Goal: Transaction & Acquisition: Purchase product/service

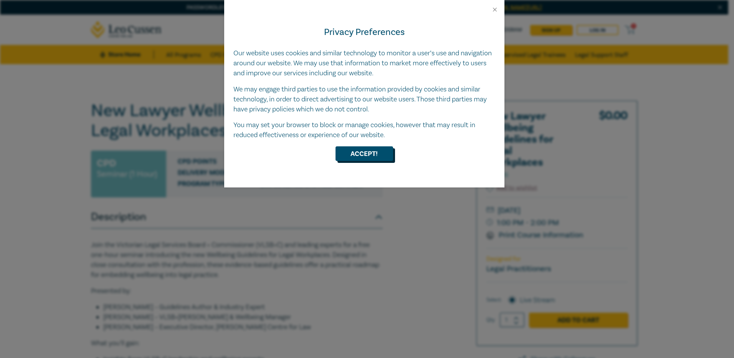
click at [376, 151] on button "Accept!" at bounding box center [365, 153] width 58 height 15
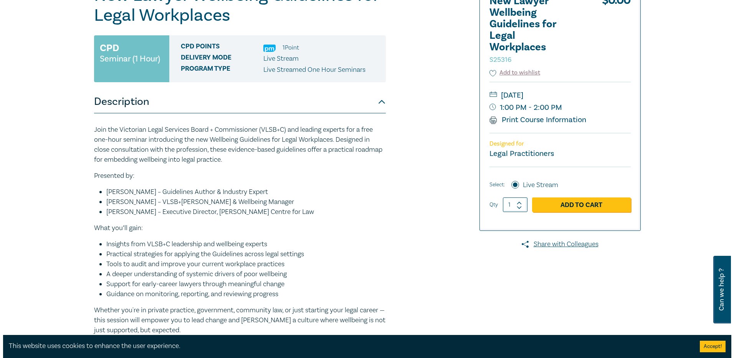
scroll to position [230, 0]
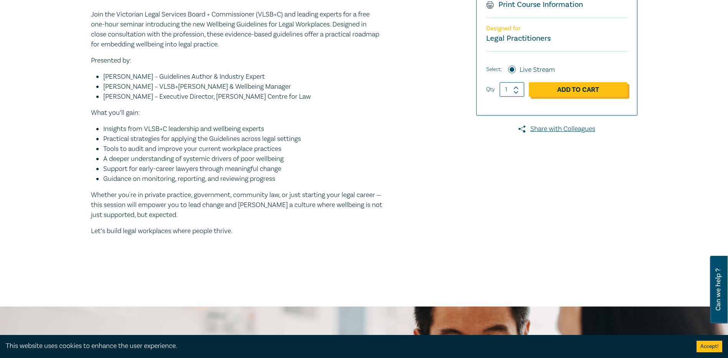
click at [562, 86] on link "Add to Cart" at bounding box center [578, 89] width 99 height 15
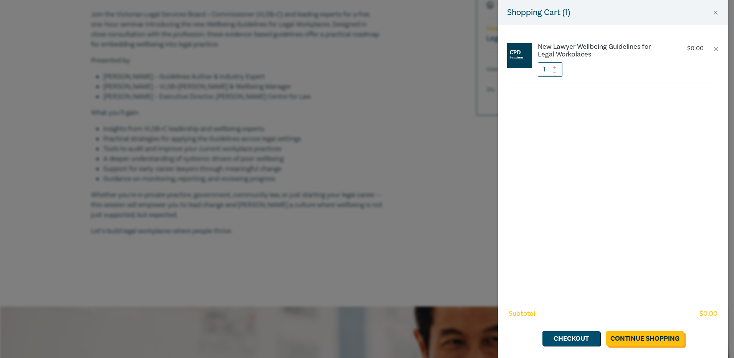
click at [658, 337] on link "Continue Shopping" at bounding box center [645, 338] width 78 height 15
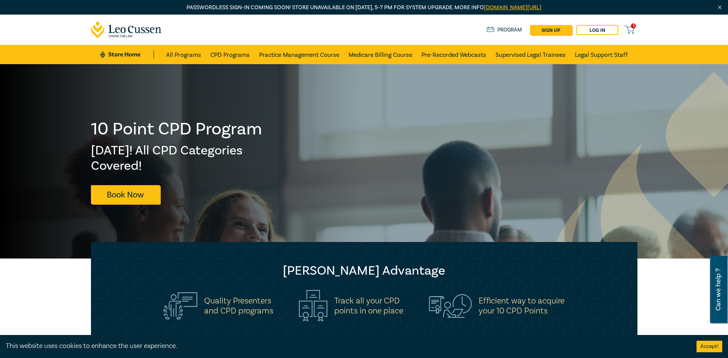
click at [635, 30] on link "1" at bounding box center [631, 30] width 13 height 10
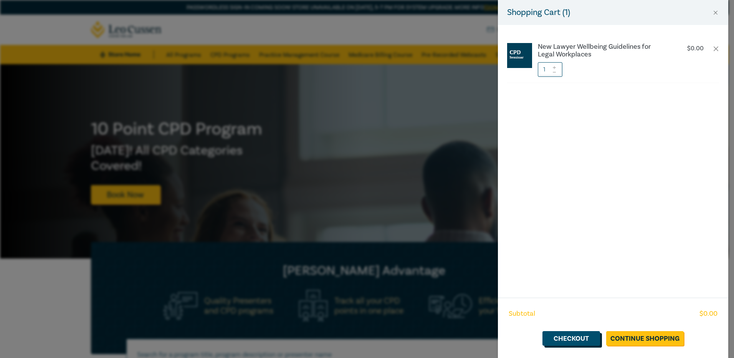
click at [579, 340] on link "Checkout" at bounding box center [572, 338] width 58 height 15
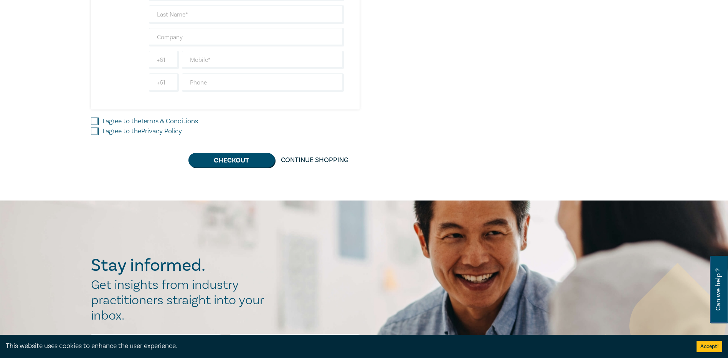
scroll to position [346, 0]
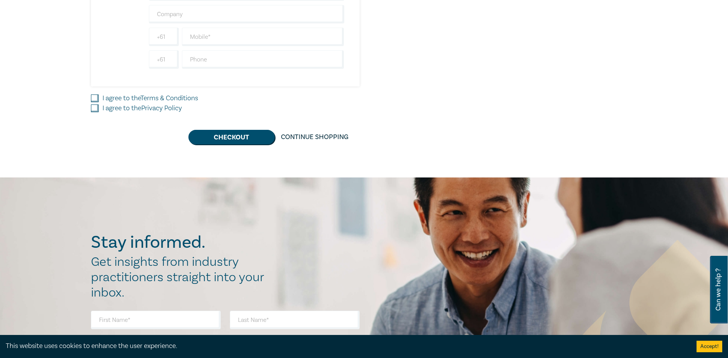
click at [155, 99] on link "Terms & Conditions" at bounding box center [170, 98] width 58 height 9
click at [99, 99] on input "I agree to the Terms & Conditions" at bounding box center [95, 98] width 8 height 8
checkbox input "true"
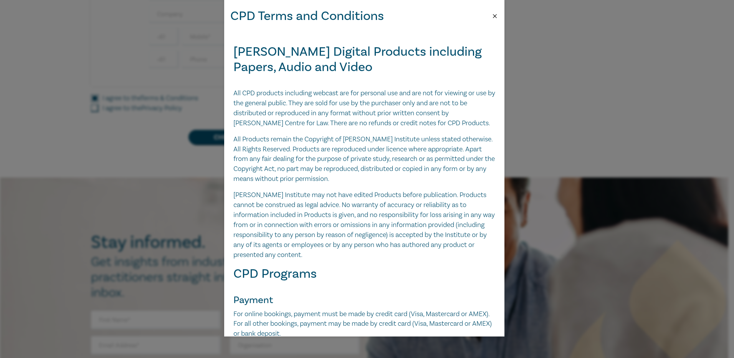
click at [494, 15] on button "Close" at bounding box center [495, 16] width 7 height 7
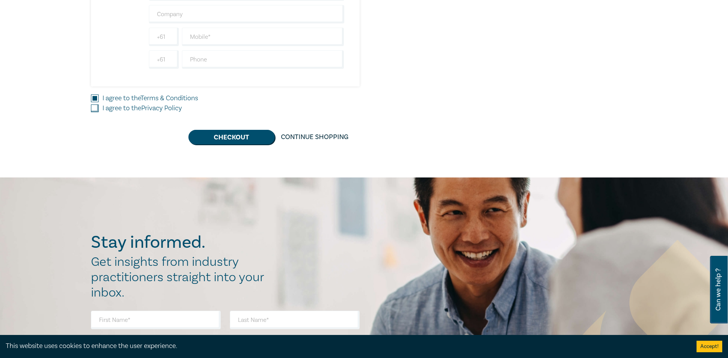
click at [91, 109] on input "I agree to the Privacy Policy" at bounding box center [95, 108] width 8 height 8
checkbox input "true"
click at [224, 134] on button "Checkout" at bounding box center [232, 137] width 86 height 15
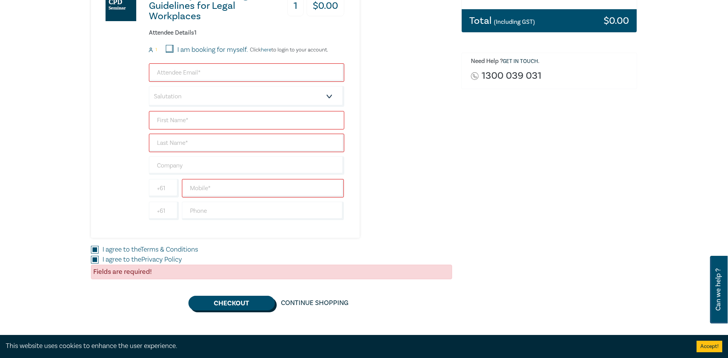
scroll to position [192, 0]
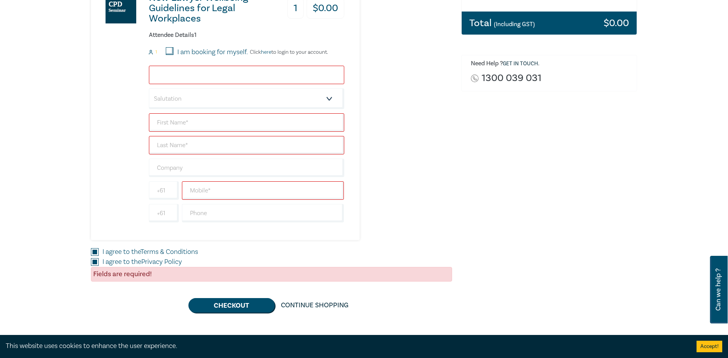
click at [194, 79] on input "email" at bounding box center [246, 75] width 195 height 18
click at [189, 52] on label "I am booking for myself." at bounding box center [212, 52] width 71 height 10
click at [174, 52] on input "I am booking for myself." at bounding box center [170, 51] width 8 height 8
checkbox input "true"
click at [188, 76] on input "email" at bounding box center [246, 75] width 195 height 18
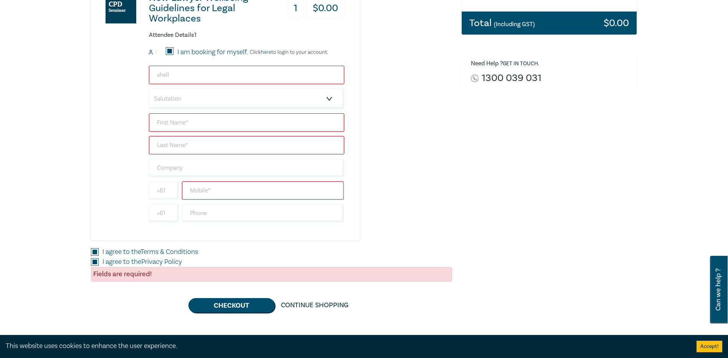
type input "[PERSON_NAME][EMAIL_ADDRESS][PERSON_NAME][DOMAIN_NAME]"
type input "[PERSON_NAME]"
type input "HSF"
click at [217, 196] on input "text" at bounding box center [263, 190] width 162 height 18
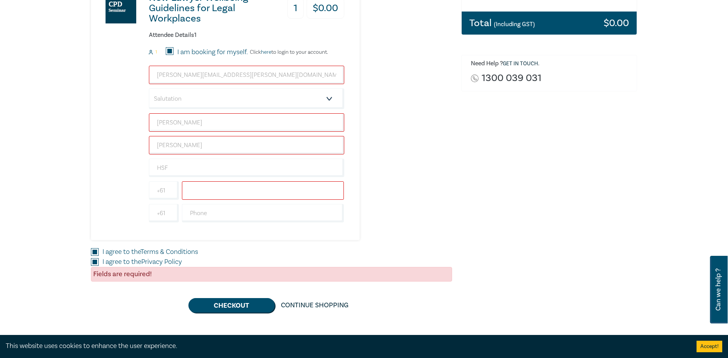
click at [231, 190] on input "text" at bounding box center [263, 190] width 162 height 18
paste input "492 317 013"
type input "0492 317 013"
click at [236, 304] on button "Checkout" at bounding box center [232, 305] width 86 height 15
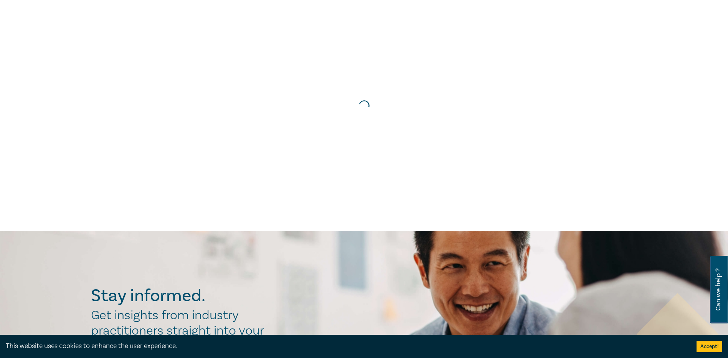
scroll to position [0, 0]
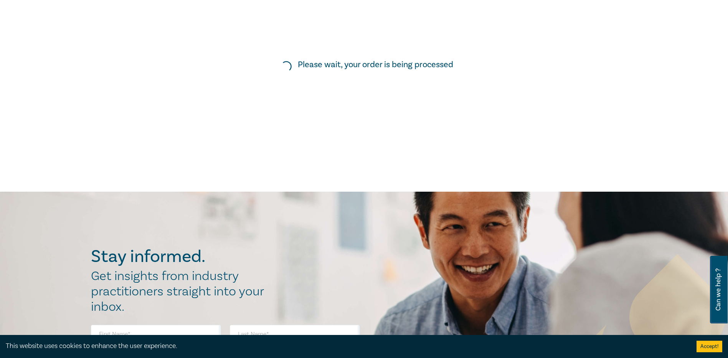
scroll to position [77, 0]
